Goal: Transaction & Acquisition: Purchase product/service

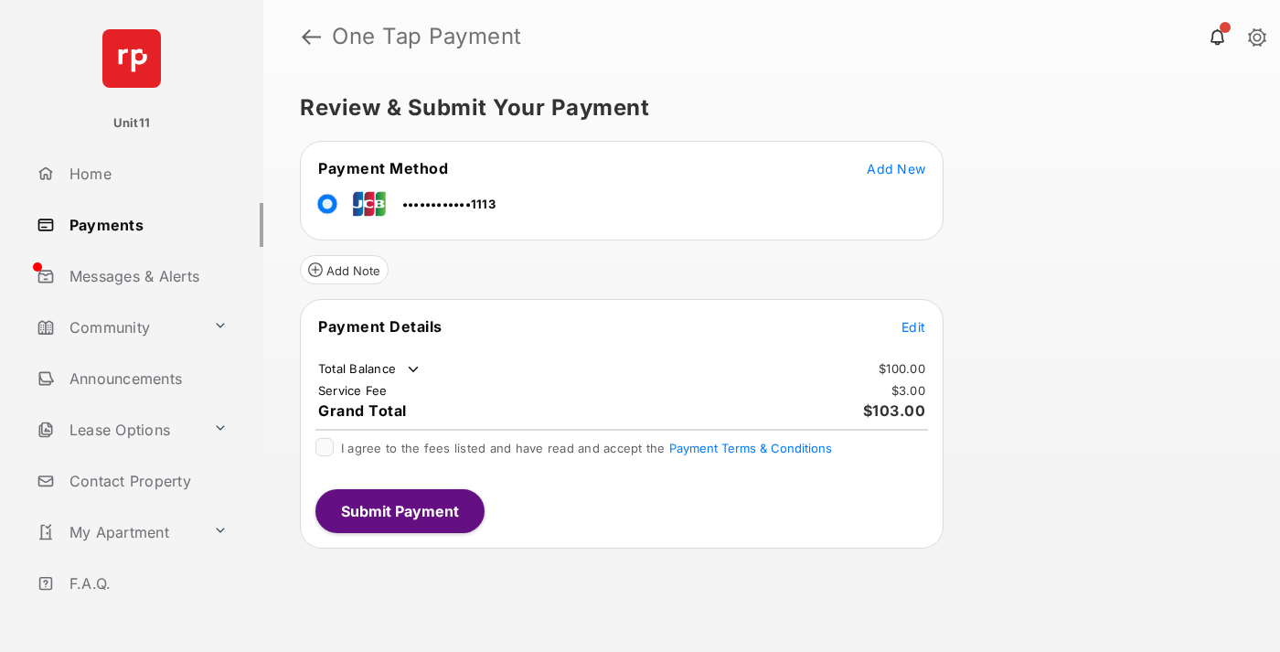
click at [914, 326] on span "Edit" at bounding box center [914, 327] width 24 height 16
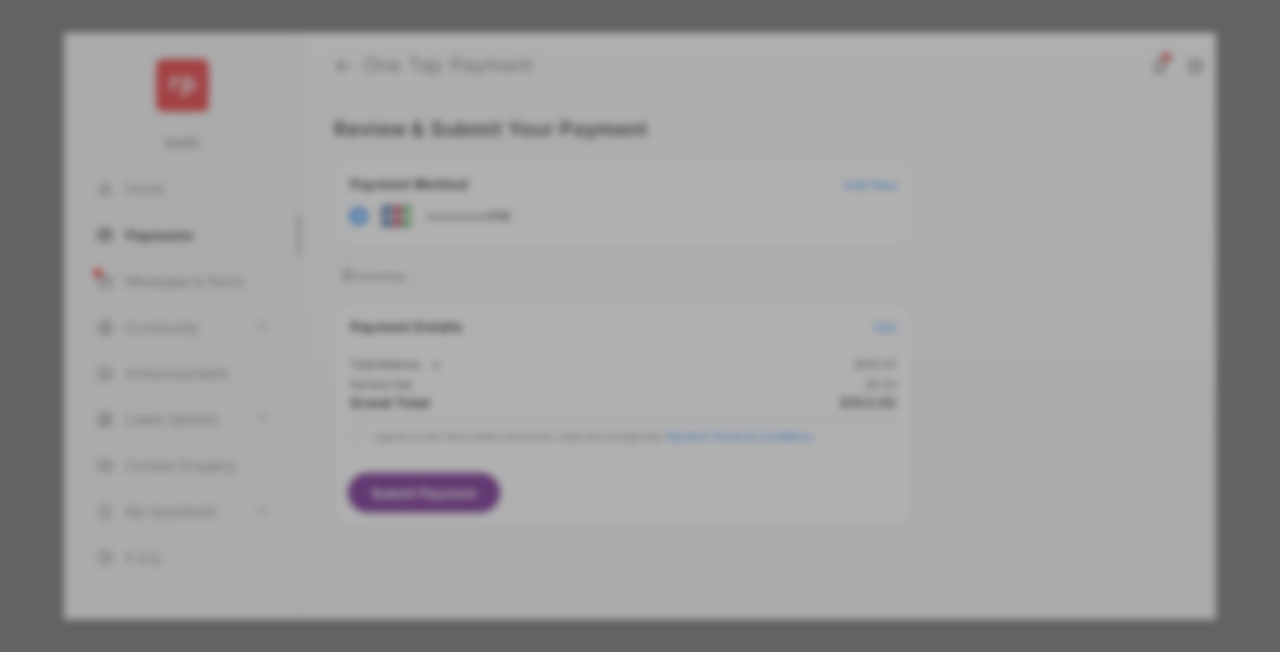
click at [606, 359] on div "Other Amount" at bounding box center [606, 367] width 296 height 31
type input "****"
click at [578, 484] on button "Save" at bounding box center [577, 483] width 91 height 44
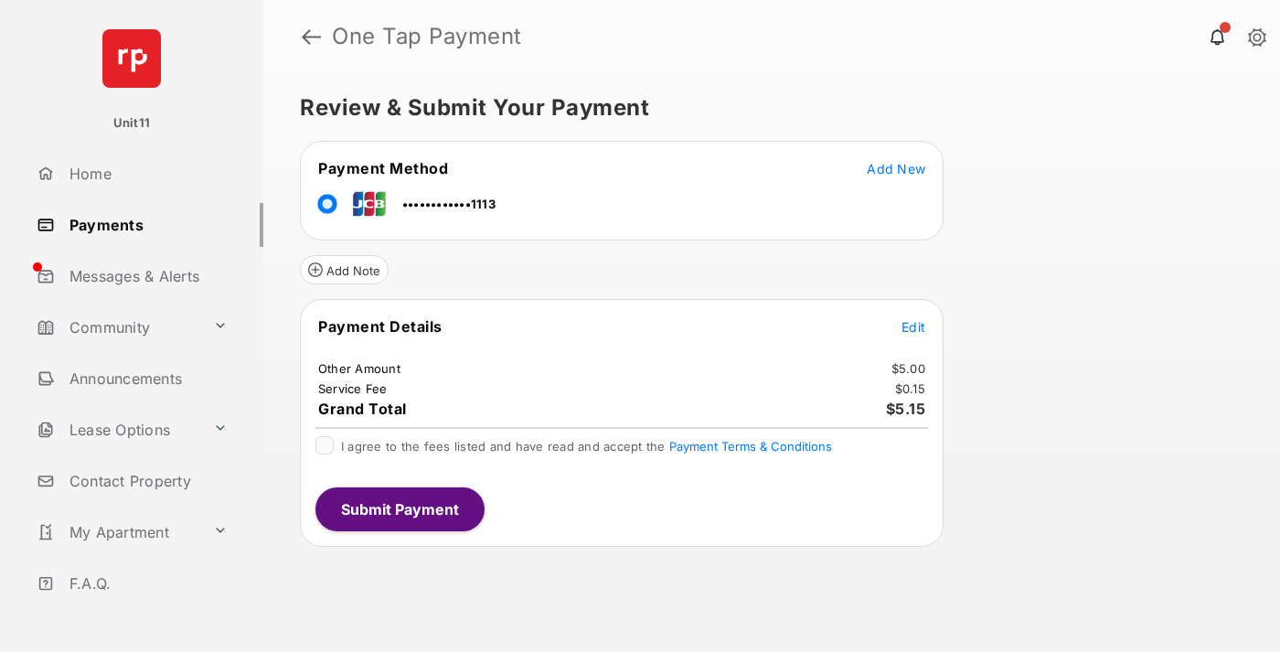
click at [914, 326] on span "Edit" at bounding box center [914, 327] width 24 height 16
click at [399, 508] on button "Submit Payment" at bounding box center [400, 509] width 169 height 44
